Goal: Task Accomplishment & Management: Manage account settings

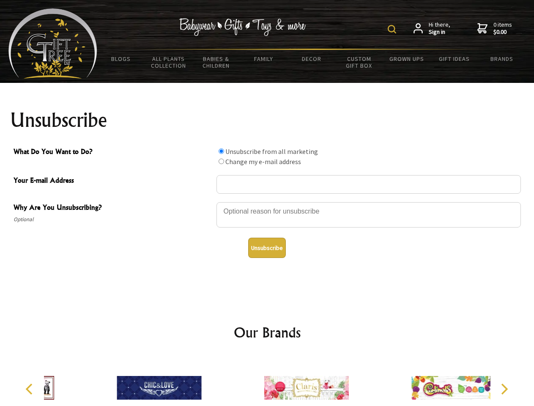
click at [393, 29] on img at bounding box center [392, 29] width 8 height 8
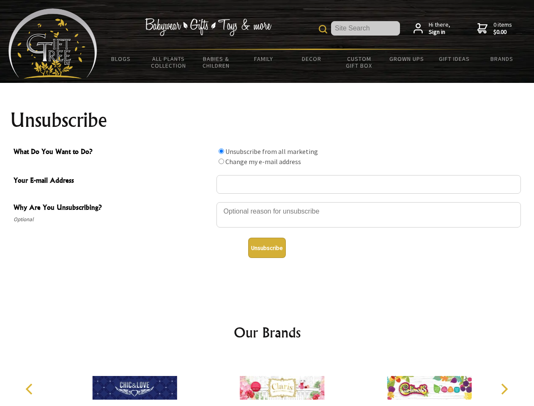
click at [267, 202] on div at bounding box center [369, 216] width 305 height 30
click at [221, 151] on input "What Do You Want to Do?" at bounding box center [221, 150] width 5 height 5
click at [221, 161] on input "What Do You Want to Do?" at bounding box center [221, 161] width 5 height 5
click at [267, 248] on button "Unsubscribe" at bounding box center [267, 248] width 38 height 20
radio input "true"
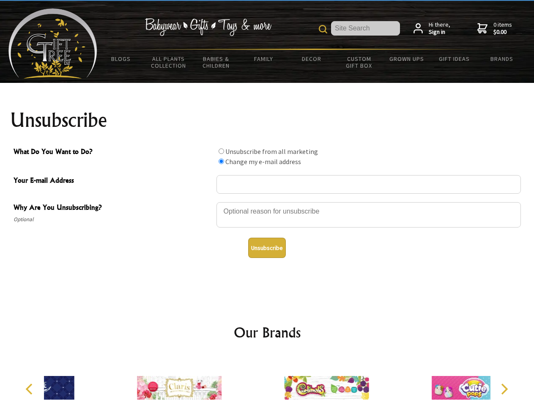
click at [267, 381] on div at bounding box center [326, 389] width 147 height 66
click at [30, 389] on icon "Previous" at bounding box center [30, 389] width 11 height 11
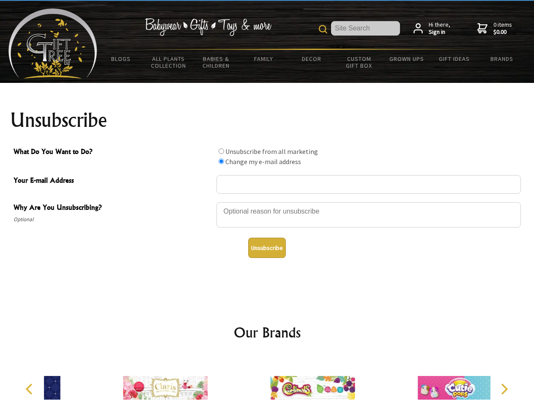
click at [504, 389] on icon "Next" at bounding box center [503, 389] width 11 height 11
